Goal: Obtain resource: Download file/media

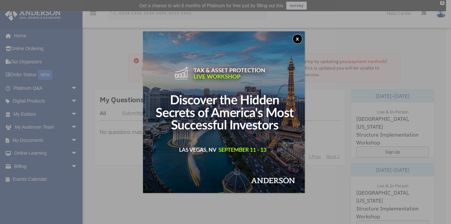
click at [299, 38] on button "x" at bounding box center [298, 39] width 10 height 10
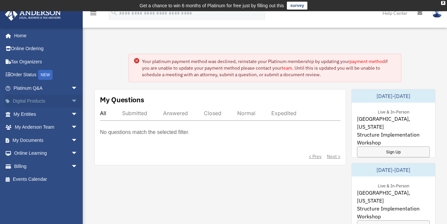
click at [71, 100] on span "arrow_drop_down" at bounding box center [77, 102] width 13 height 14
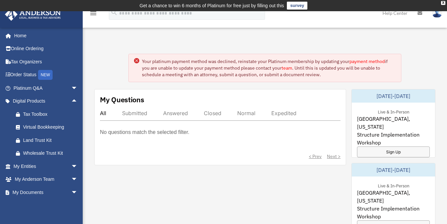
click at [136, 61] on icon at bounding box center [136, 60] width 5 height 5
click at [71, 100] on span "arrow_drop_up" at bounding box center [77, 102] width 13 height 14
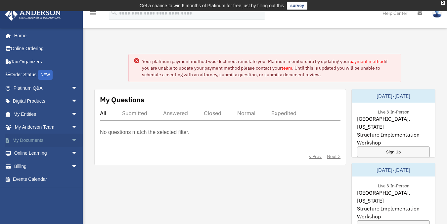
click at [71, 139] on span "arrow_drop_down" at bounding box center [77, 141] width 13 height 14
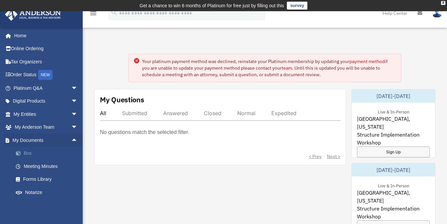
click at [29, 151] on link "Box" at bounding box center [48, 153] width 78 height 13
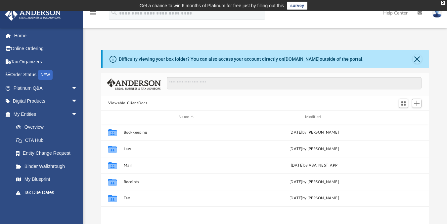
scroll to position [145, 323]
click at [418, 59] on button "Close" at bounding box center [416, 59] width 9 height 9
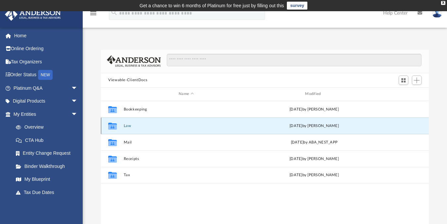
click at [128, 126] on button "Law" at bounding box center [186, 126] width 125 height 4
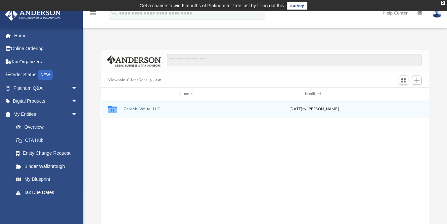
click at [142, 108] on button "Genesis White, LLC" at bounding box center [186, 109] width 125 height 4
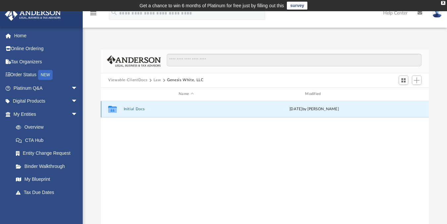
click at [137, 109] on button "Initial Docs" at bounding box center [186, 109] width 125 height 4
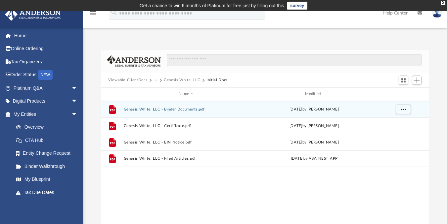
click at [174, 108] on button "Genesis White, LLC - Binder Documents.pdf" at bounding box center [186, 109] width 125 height 4
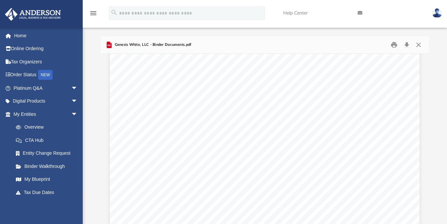
scroll to position [22294, 0]
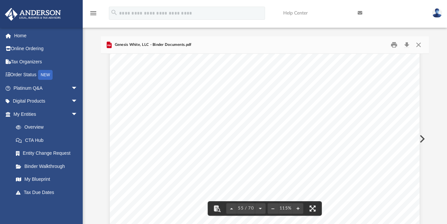
click at [235, 115] on div "Operating Agreement of Genesis White, LLC Page 43 of 43 (k) Internal References…" at bounding box center [264, 118] width 309 height 400
click at [235, 123] on span "_______________________________________" at bounding box center [205, 125] width 118 height 6
click at [161, 124] on span "_______________________________________" at bounding box center [205, 125] width 118 height 6
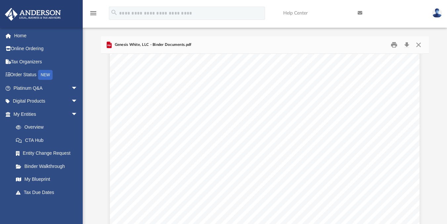
scroll to position [22286, 0]
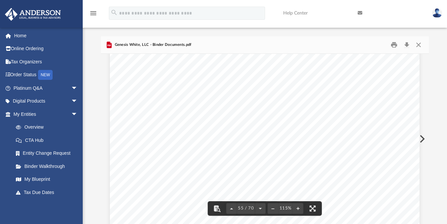
click at [184, 132] on span "_______________________________________" at bounding box center [205, 133] width 118 height 6
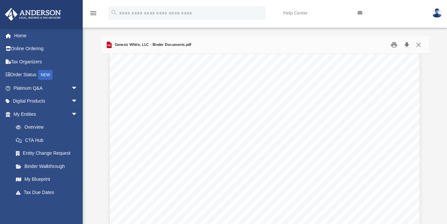
click at [406, 44] on button "Download" at bounding box center [406, 45] width 12 height 10
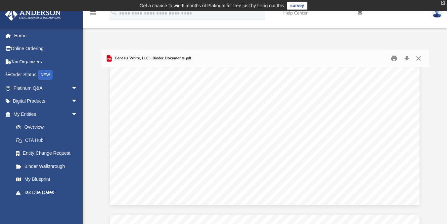
click at [443, 2] on div "X" at bounding box center [443, 3] width 4 height 4
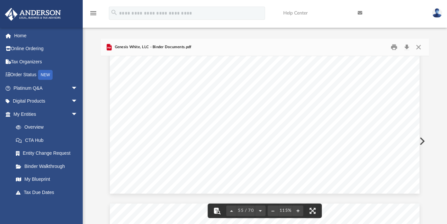
click at [218, 213] on button "File preview" at bounding box center [217, 211] width 15 height 15
click at [415, 64] on button "File preview" at bounding box center [414, 63] width 11 height 11
click at [436, 13] on img at bounding box center [437, 13] width 10 height 10
click at [438, 53] on div "Difficulty viewing your box folder? You can also access your account directly o…" at bounding box center [265, 133] width 364 height 188
click at [421, 136] on button "Preview" at bounding box center [421, 141] width 15 height 19
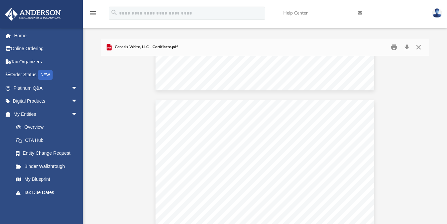
scroll to position [115, 0]
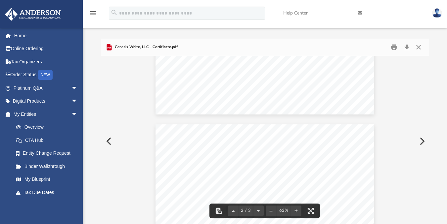
click at [422, 140] on button "Preview" at bounding box center [421, 141] width 15 height 19
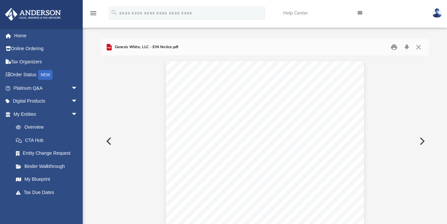
scroll to position [2, 0]
click at [422, 140] on button "Preview" at bounding box center [421, 139] width 15 height 19
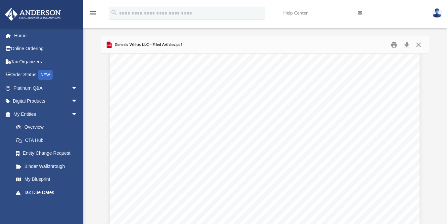
scroll to position [624, 0]
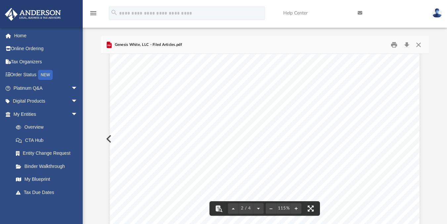
click at [110, 139] on div "Signature: James Morris Date: 07/02/2025 Print Name: James Morris Title: Organi…" at bounding box center [264, 45] width 309 height 400
click at [110, 136] on div "Signature: James Morris Date: 07/02/2025 Print Name: James Morris Title: Organi…" at bounding box center [264, 45] width 309 height 400
click at [418, 43] on button "Close" at bounding box center [418, 45] width 12 height 10
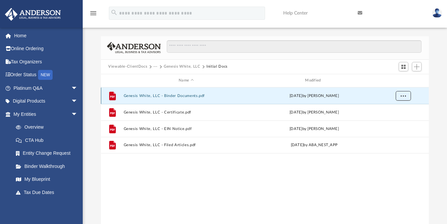
click at [406, 97] on button "More options" at bounding box center [402, 96] width 15 height 10
click at [242, 184] on div "File Genesis White, LLC - Binder Documents.pdf Thu Jul 3 2025 by Mya Ford File …" at bounding box center [265, 156] width 328 height 137
click at [72, 85] on span "arrow_drop_down" at bounding box center [77, 89] width 13 height 14
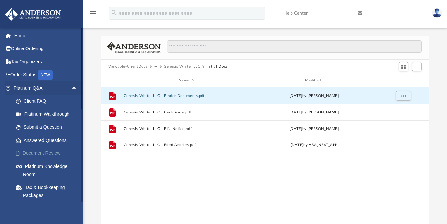
click at [54, 152] on link "Document Review" at bounding box center [48, 153] width 78 height 13
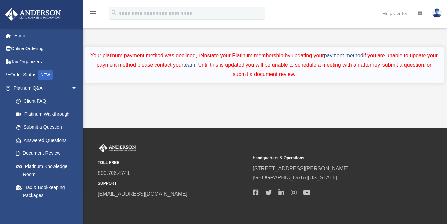
click at [350, 89] on div "Do you really want to log out? Yes No Your platinum payment method was declined…" at bounding box center [263, 70] width 359 height 46
